Goal: Task Accomplishment & Management: Manage account settings

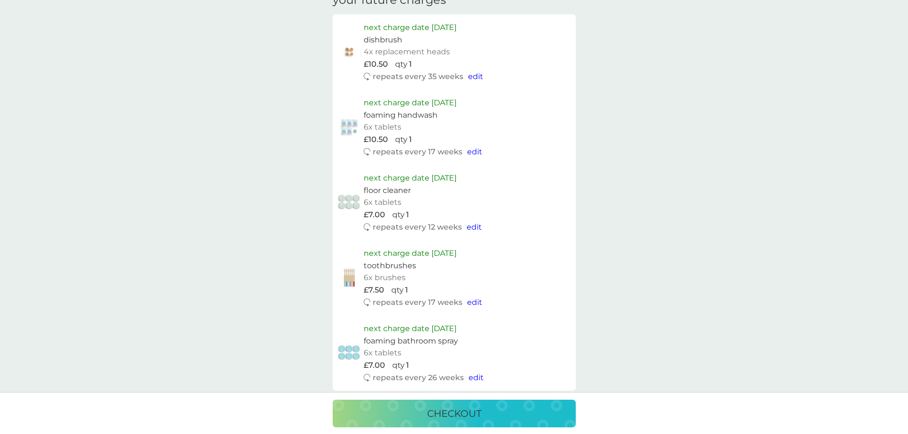
scroll to position [608, 0]
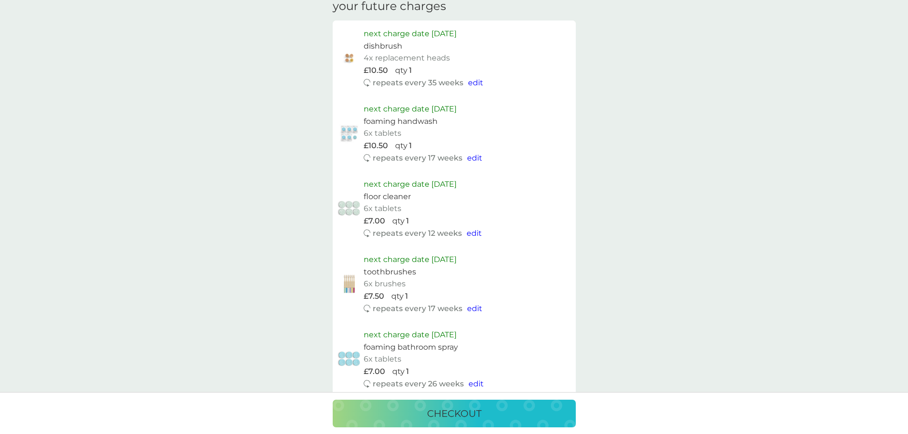
click at [473, 154] on span "edit" at bounding box center [474, 157] width 15 height 9
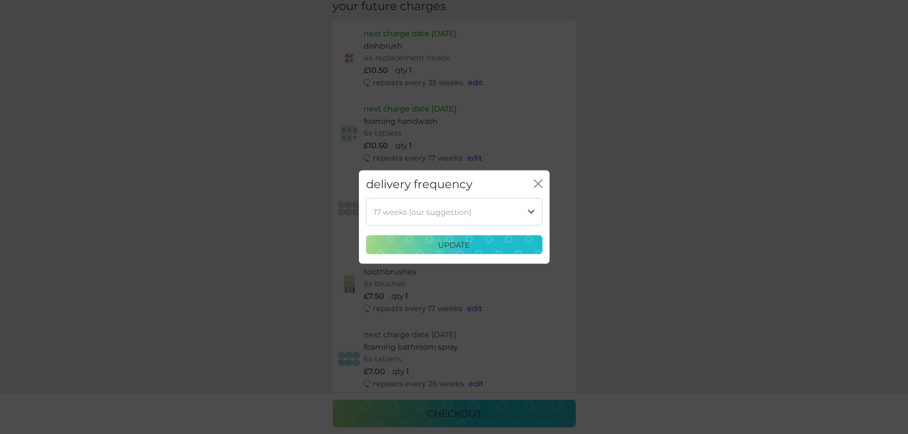
click at [500, 210] on select "1 week 2 weeks 3 weeks 4 weeks 5 weeks 6 weeks 7 weeks 8 weeks 9 weeks 10 weeks…" at bounding box center [454, 212] width 176 height 28
select select "182"
click at [366, 198] on select "1 week 2 weeks 3 weeks 4 weeks 5 weeks 6 weeks 7 weeks 8 weeks 9 weeks 10 weeks…" at bounding box center [454, 212] width 176 height 28
click at [491, 244] on div "update" at bounding box center [454, 245] width 164 height 12
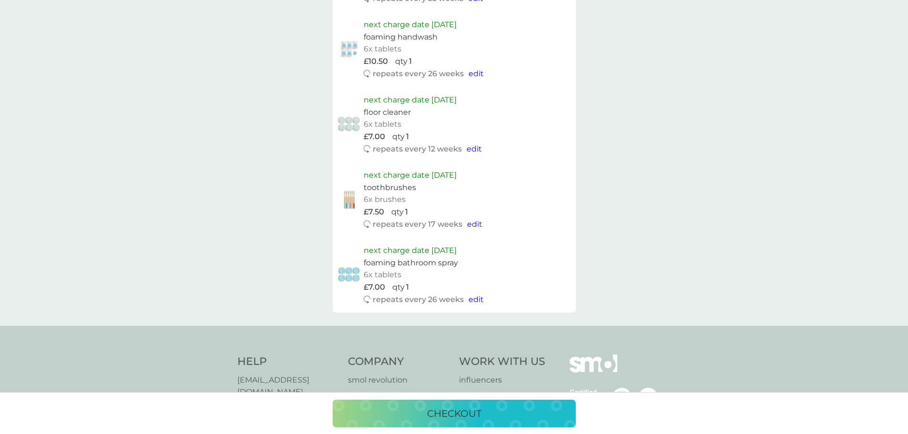
scroll to position [798, 0]
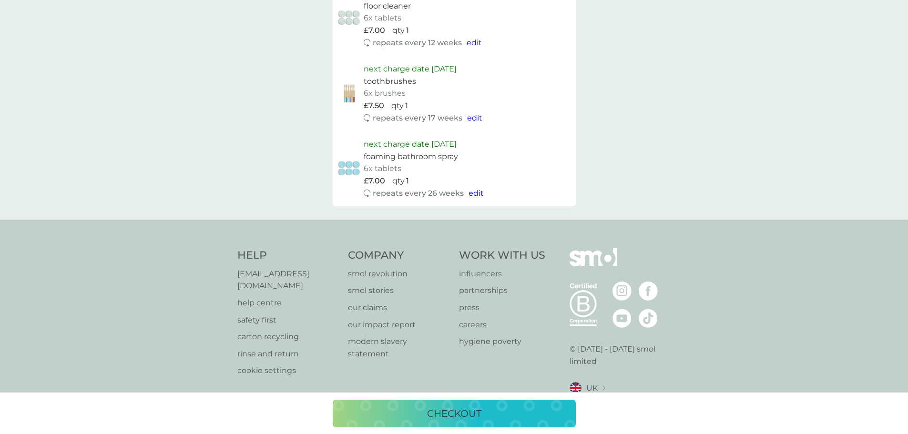
click at [478, 189] on span "edit" at bounding box center [475, 193] width 15 height 9
select select "182"
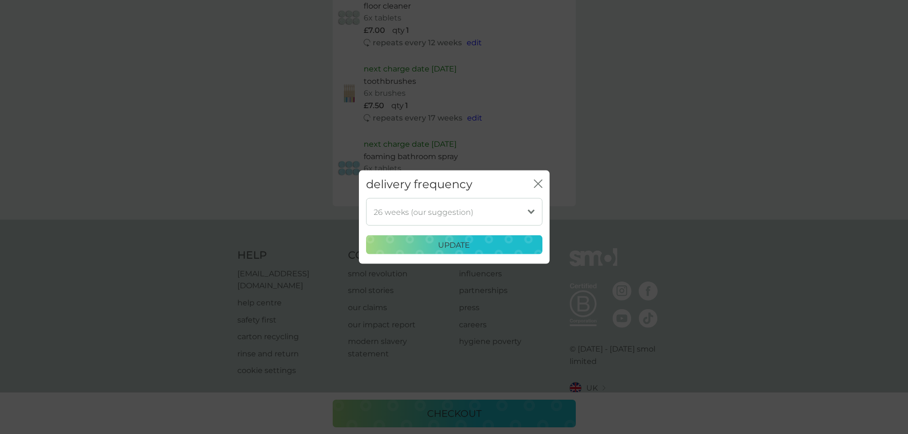
click at [542, 128] on div "delivery frequency close 1 week 2 weeks 3 weeks 4 weeks 5 weeks 6 weeks 7 weeks…" at bounding box center [454, 217] width 908 height 434
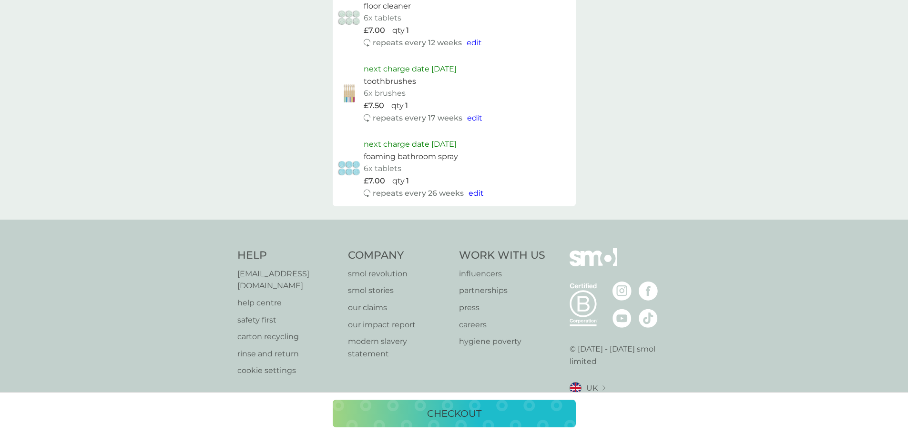
click at [476, 117] on span "edit" at bounding box center [474, 117] width 15 height 9
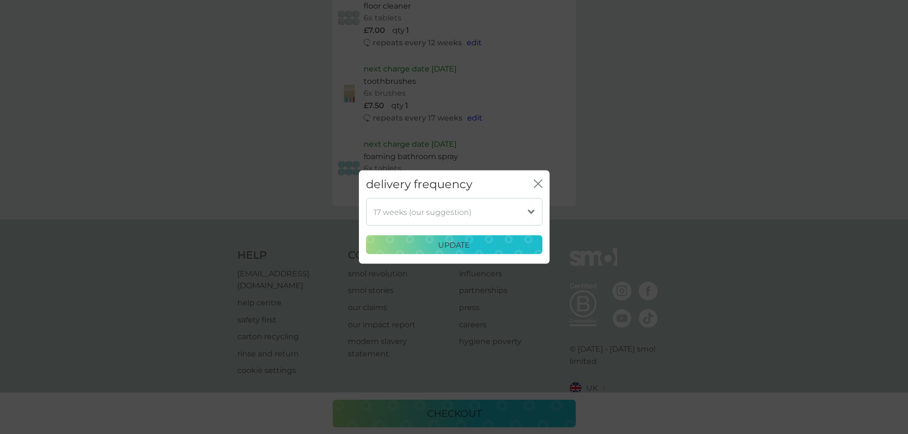
click at [487, 209] on select "1 week 2 weeks 3 weeks 4 weeks 5 weeks 6 weeks 7 weeks 8 weeks 9 weeks 10 weeks…" at bounding box center [454, 212] width 176 height 28
select select "245"
click at [366, 198] on select "1 week 2 weeks 3 weeks 4 weeks 5 weeks 6 weeks 7 weeks 8 weeks 9 weeks 10 weeks…" at bounding box center [454, 212] width 176 height 28
click at [447, 251] on p "update" at bounding box center [454, 245] width 32 height 12
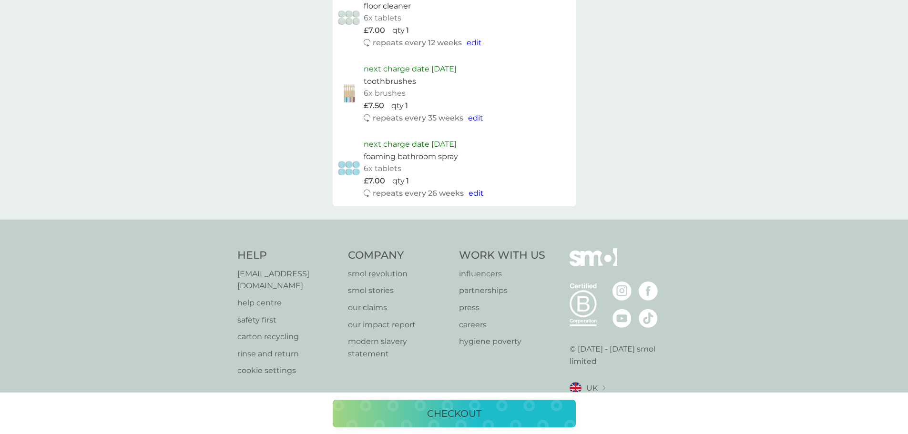
click at [470, 44] on span "edit" at bounding box center [473, 42] width 15 height 9
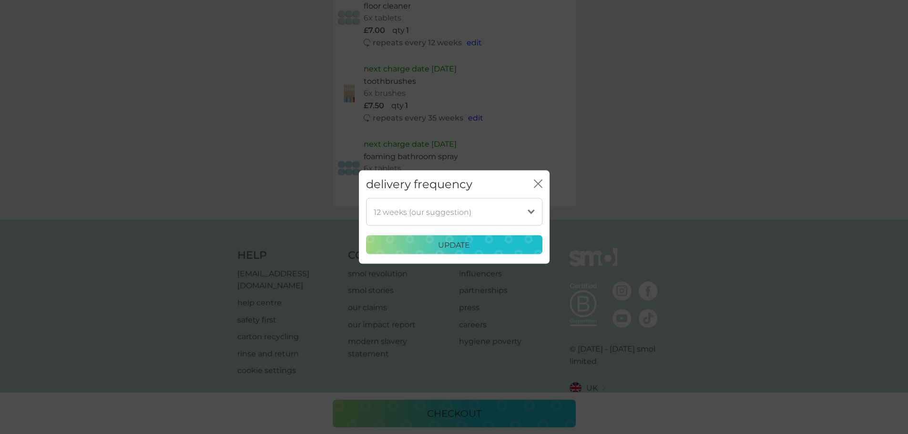
click at [478, 211] on select "1 week 2 weeks 3 weeks 4 weeks 5 weeks 6 weeks 7 weeks 8 weeks 9 weeks 10 weeks…" at bounding box center [454, 212] width 176 height 28
select select "182"
click at [366, 198] on select "1 week 2 weeks 3 weeks 4 weeks 5 weeks 6 weeks 7 weeks 8 weeks 9 weeks 10 weeks…" at bounding box center [454, 212] width 176 height 28
click at [457, 243] on p "update" at bounding box center [454, 245] width 32 height 12
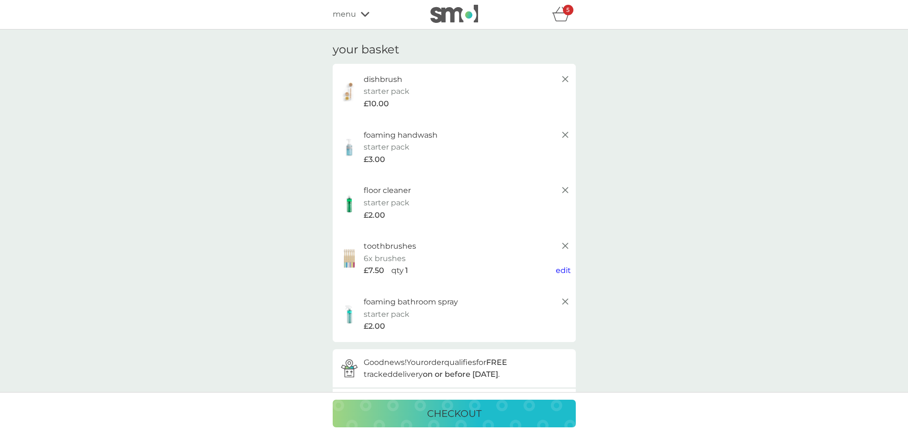
scroll to position [0, 0]
click at [562, 16] on icon "basket" at bounding box center [561, 14] width 18 height 15
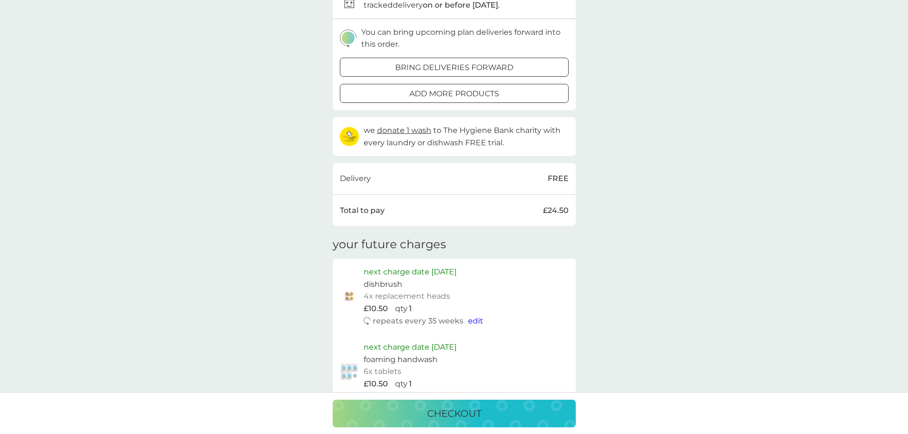
scroll to position [381, 0]
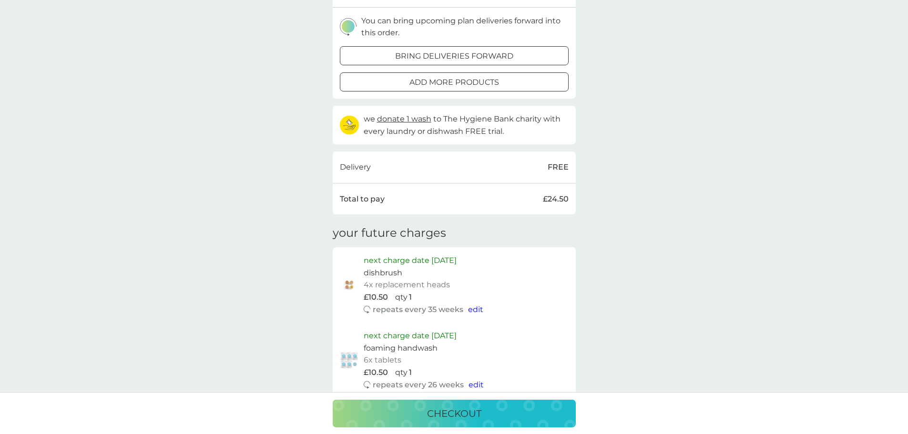
click at [363, 200] on p "Total to pay" at bounding box center [362, 199] width 45 height 12
click at [525, 203] on div "Total to pay £24.50" at bounding box center [454, 199] width 229 height 12
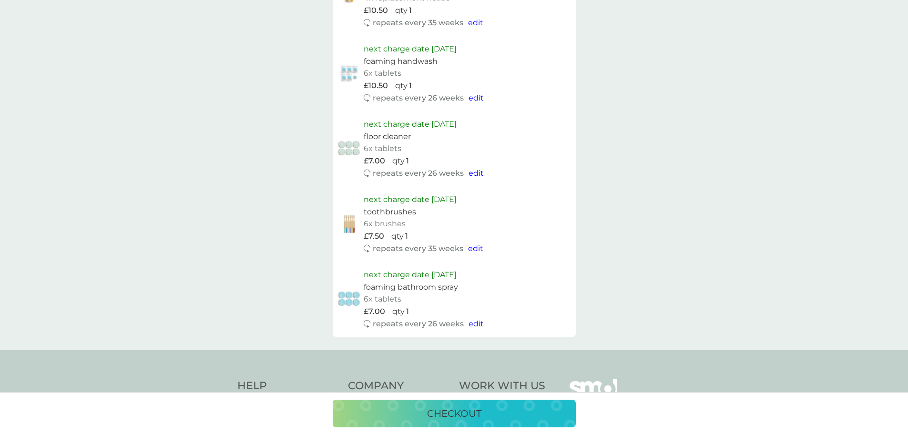
scroll to position [667, 0]
click at [475, 99] on span "edit" at bounding box center [475, 98] width 15 height 9
select select "182"
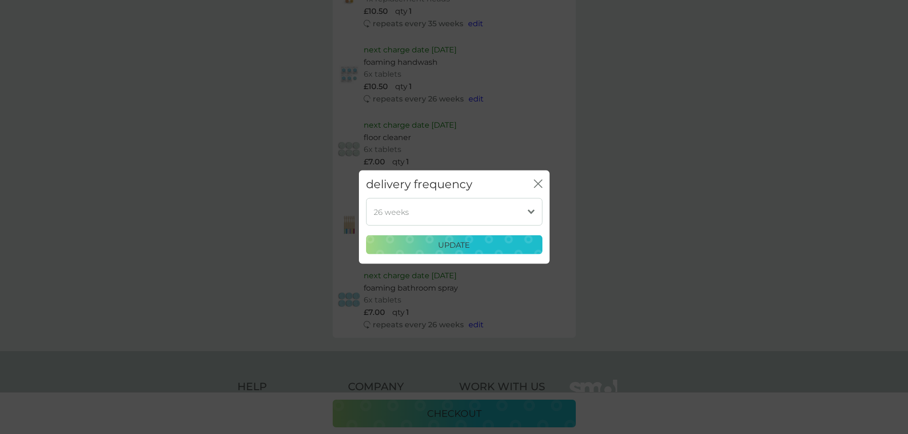
click at [481, 226] on div "1 week 2 weeks 3 weeks 4 weeks 5 weeks 6 weeks 7 weeks 8 weeks 9 weeks 10 weeks…" at bounding box center [454, 226] width 176 height 56
click at [481, 216] on select "1 week 2 weeks 3 weeks 4 weeks 5 weeks 6 weeks 7 weeks 8 weeks 9 weeks 10 weeks…" at bounding box center [454, 212] width 176 height 28
click at [366, 198] on select "1 week 2 weeks 3 weeks 4 weeks 5 weeks 6 weeks 7 weeks 8 weeks 9 weeks 10 weeks…" at bounding box center [454, 212] width 176 height 28
click at [537, 179] on div "close" at bounding box center [538, 184] width 9 height 14
click at [706, 235] on div "delivery frequency close 1 week 2 weeks 3 weeks 4 weeks 5 weeks 6 weeks 7 weeks…" at bounding box center [454, 217] width 908 height 434
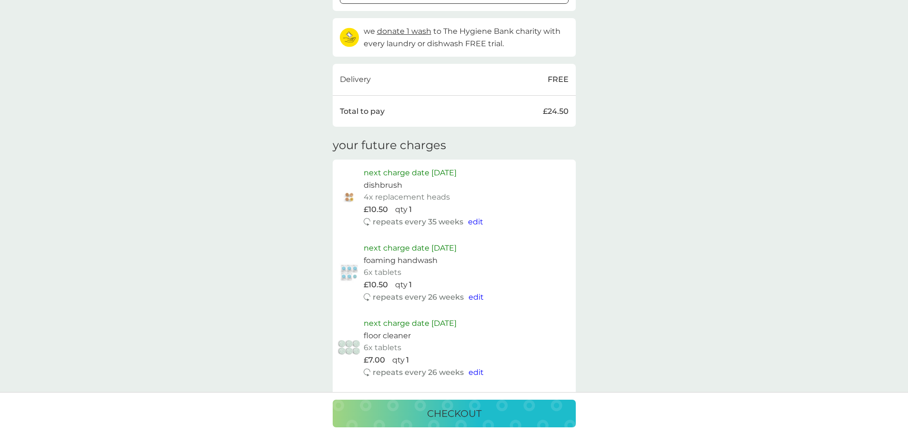
scroll to position [465, 0]
